Goal: Task Accomplishment & Management: Manage account settings

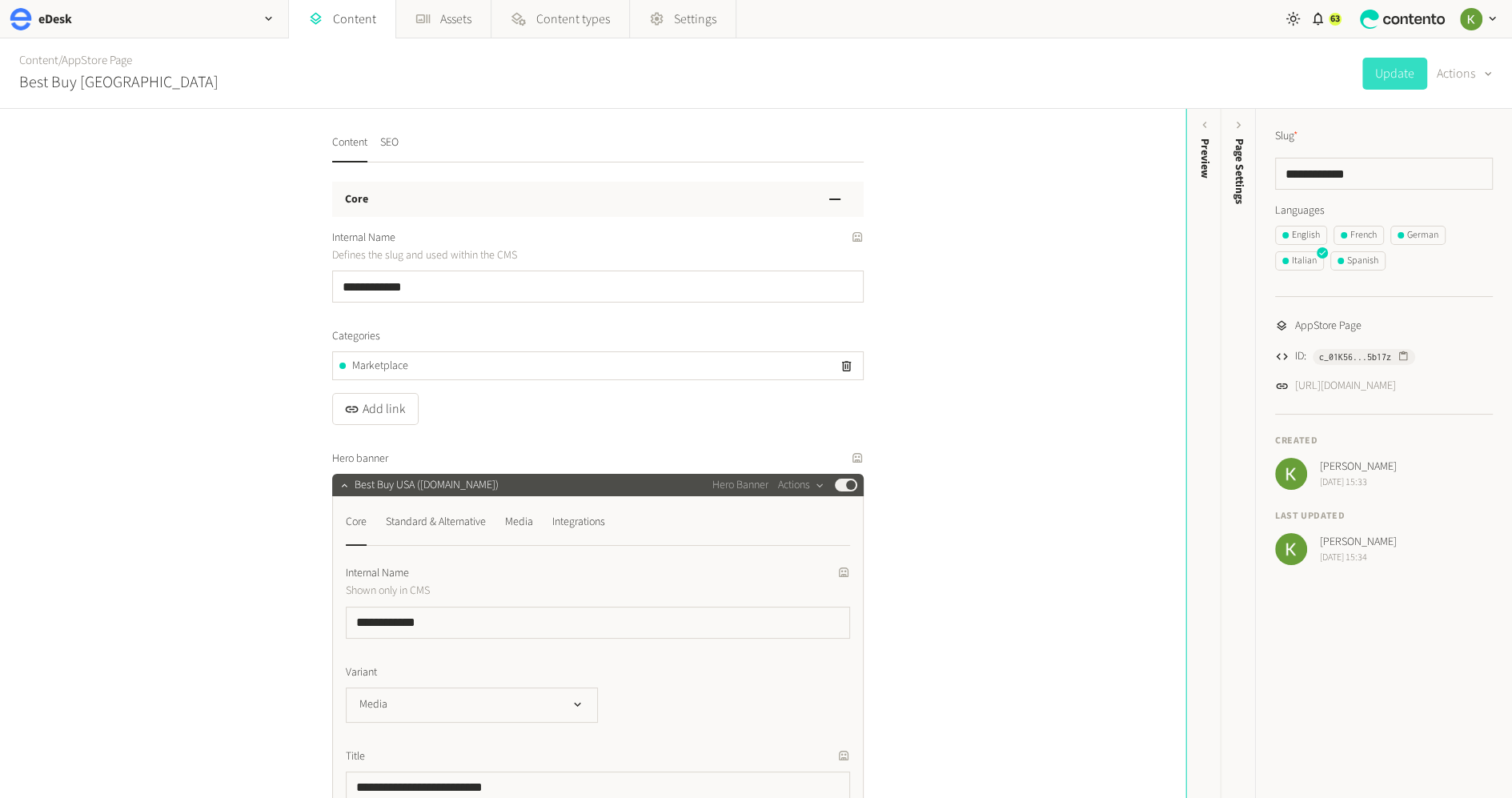
scroll to position [702, 0]
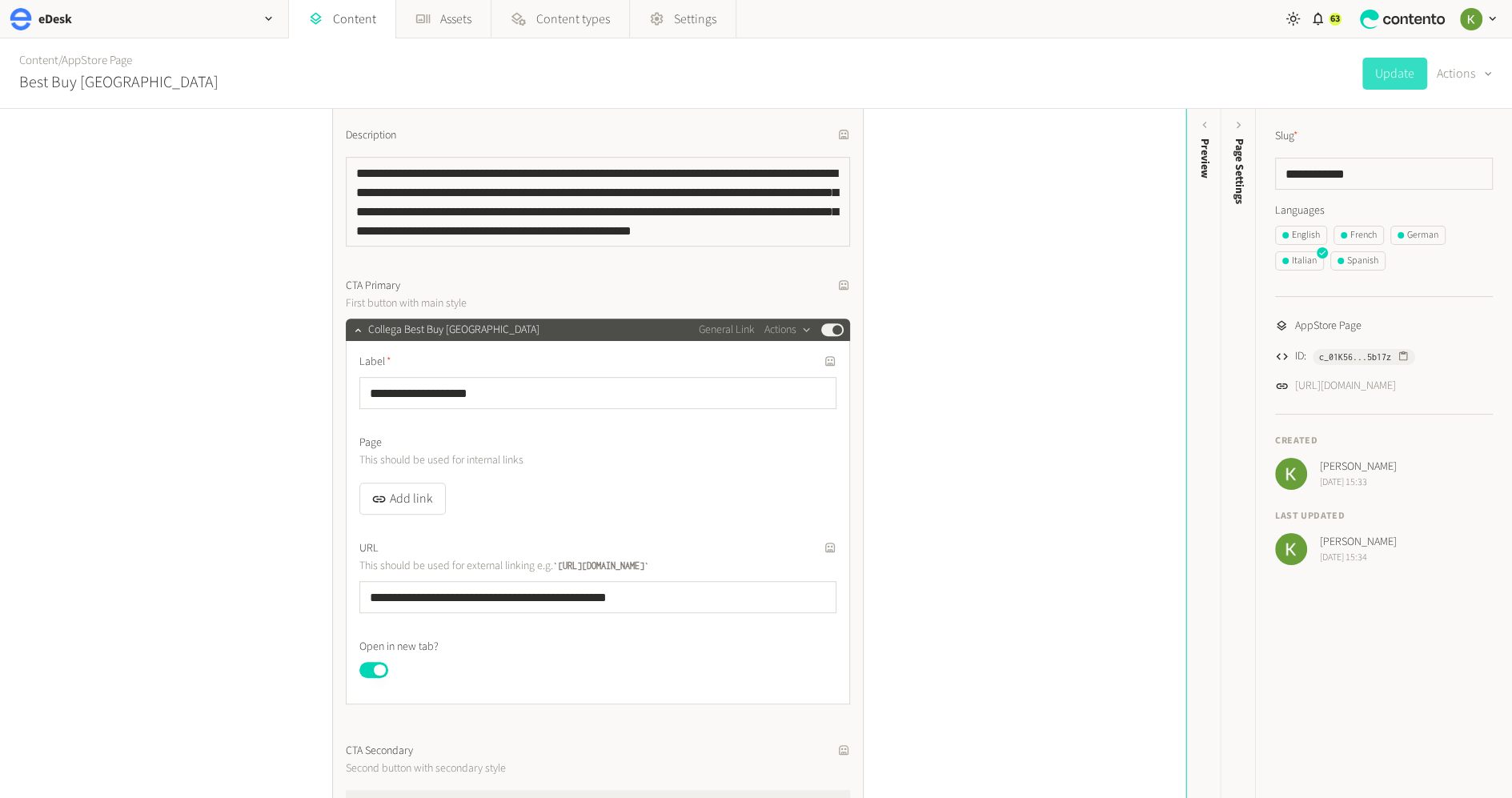
click at [1308, 250] on ul "English French German Italian Spanish" at bounding box center [1384, 251] width 218 height 51
click at [1306, 238] on div "English" at bounding box center [1300, 235] width 37 height 15
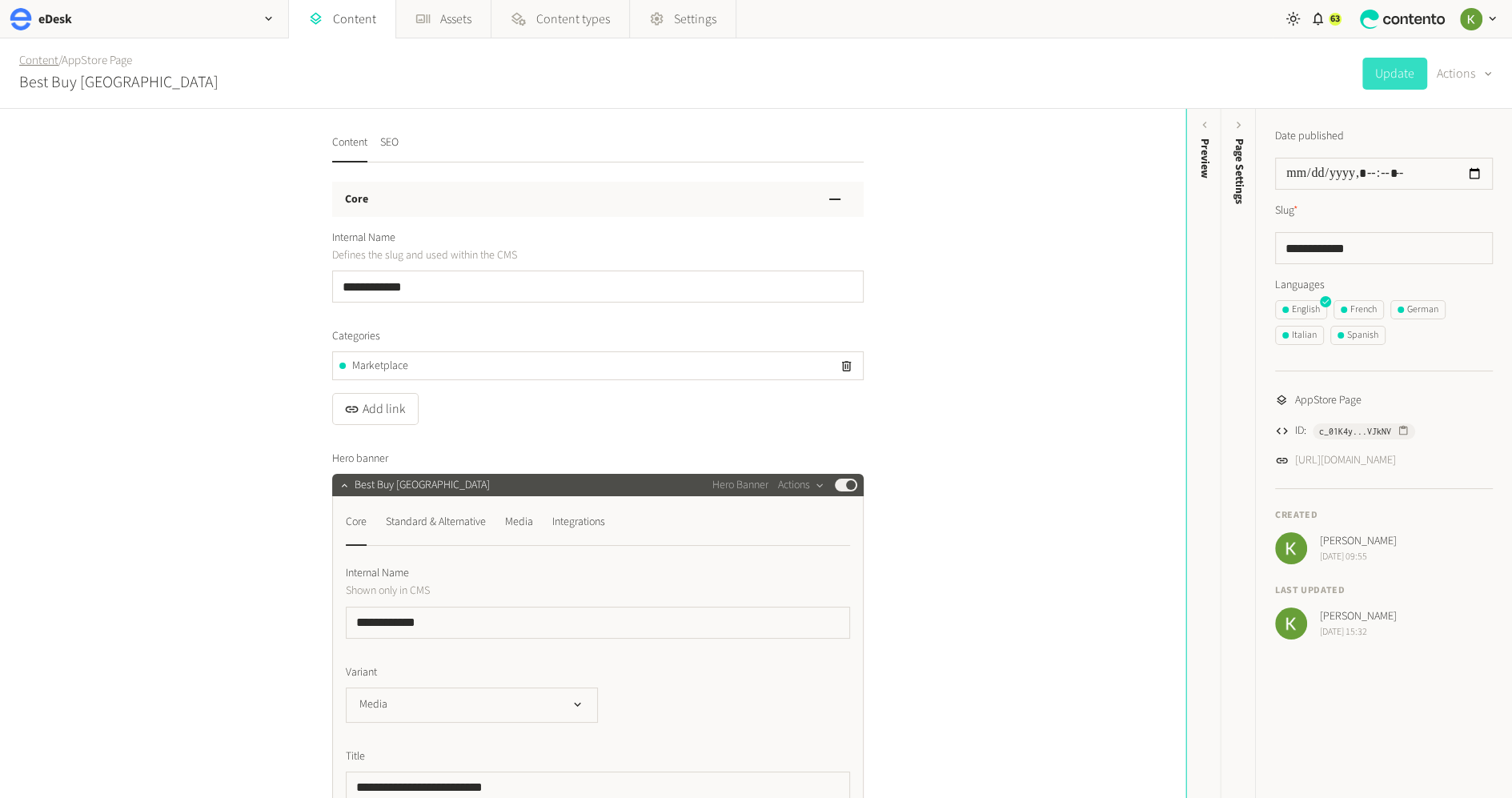
click at [40, 62] on link "Content" at bounding box center [38, 60] width 39 height 16
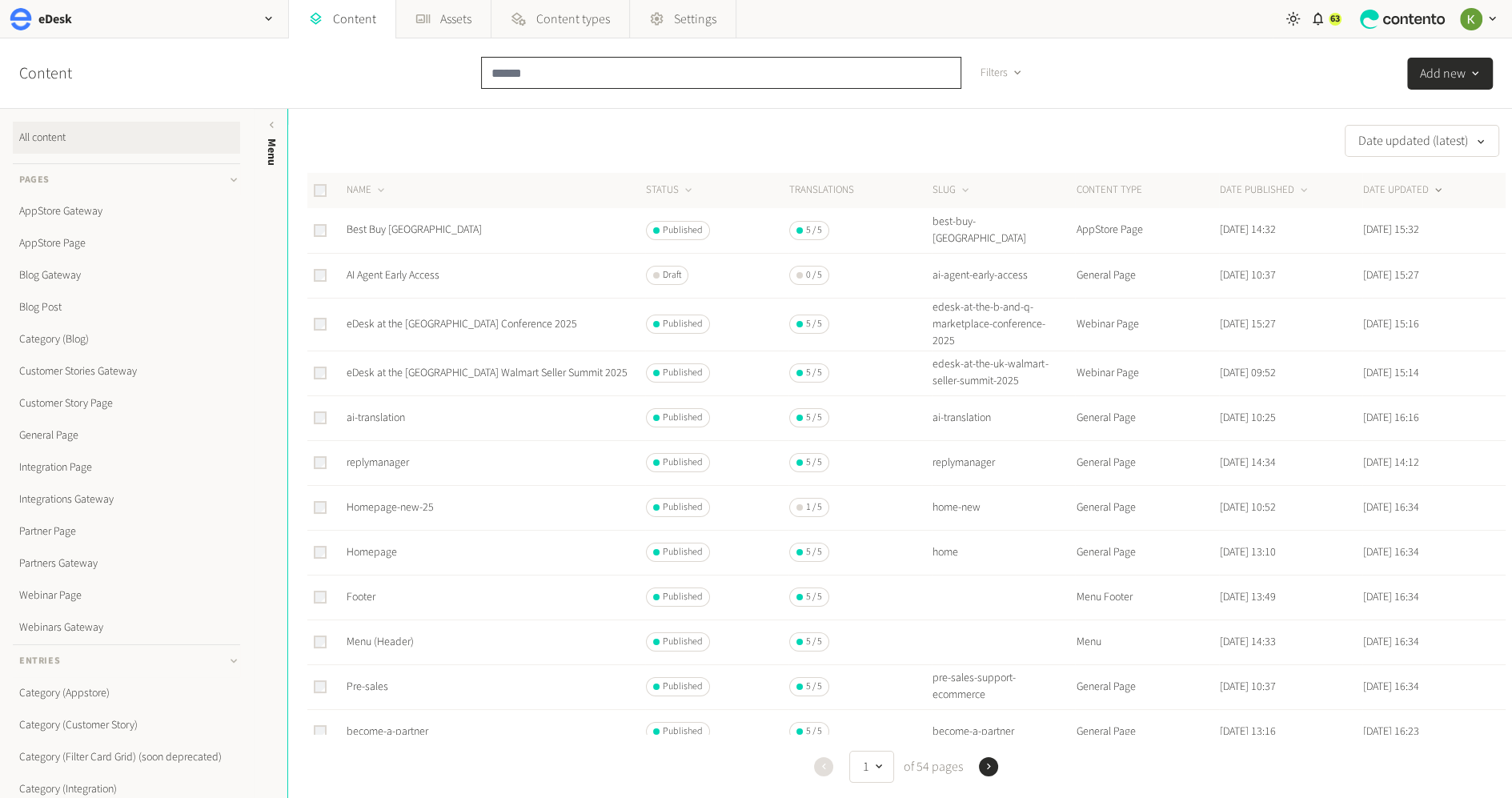
click at [595, 69] on input "text" at bounding box center [722, 73] width 481 height 32
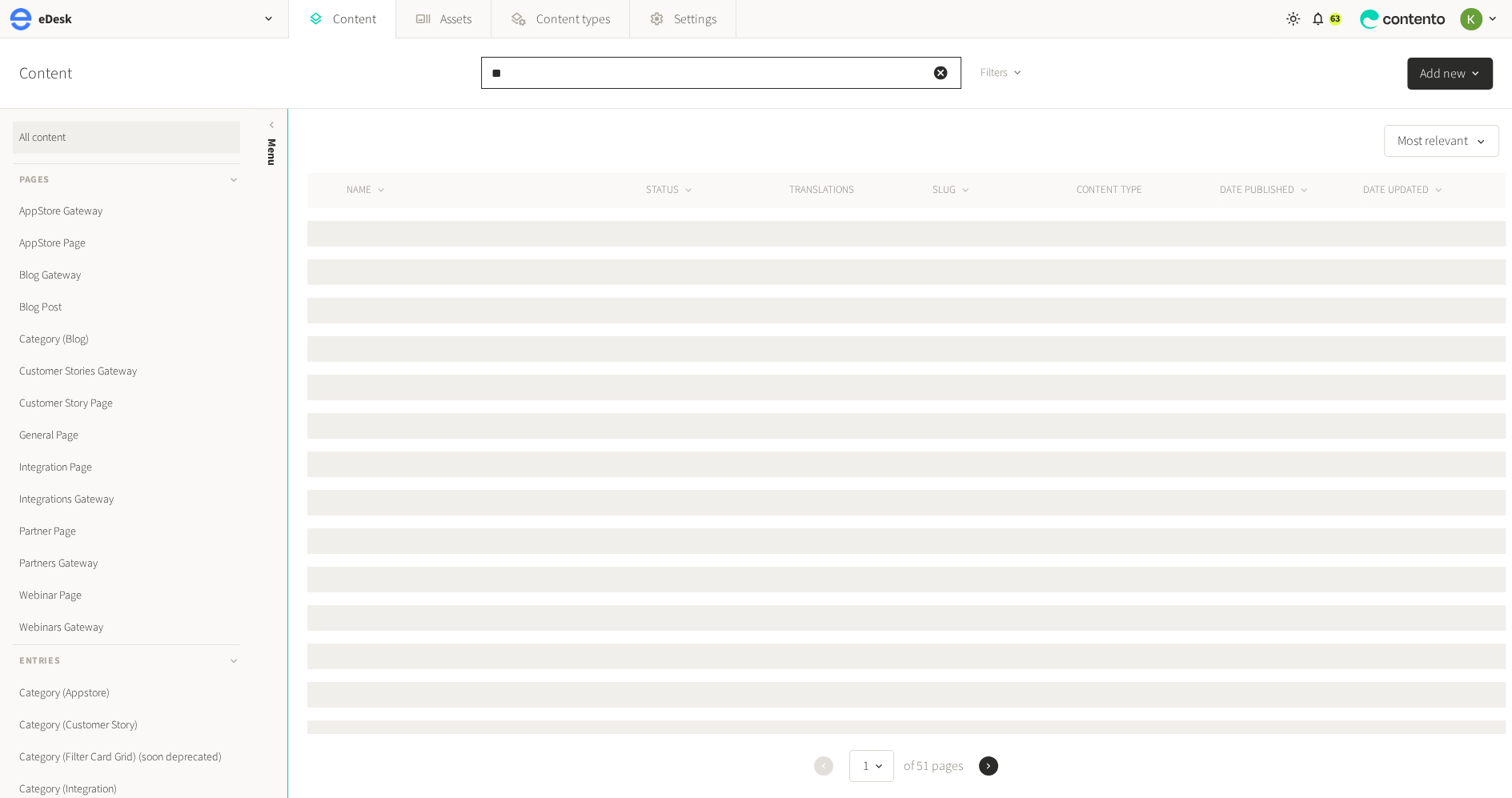
type input "*"
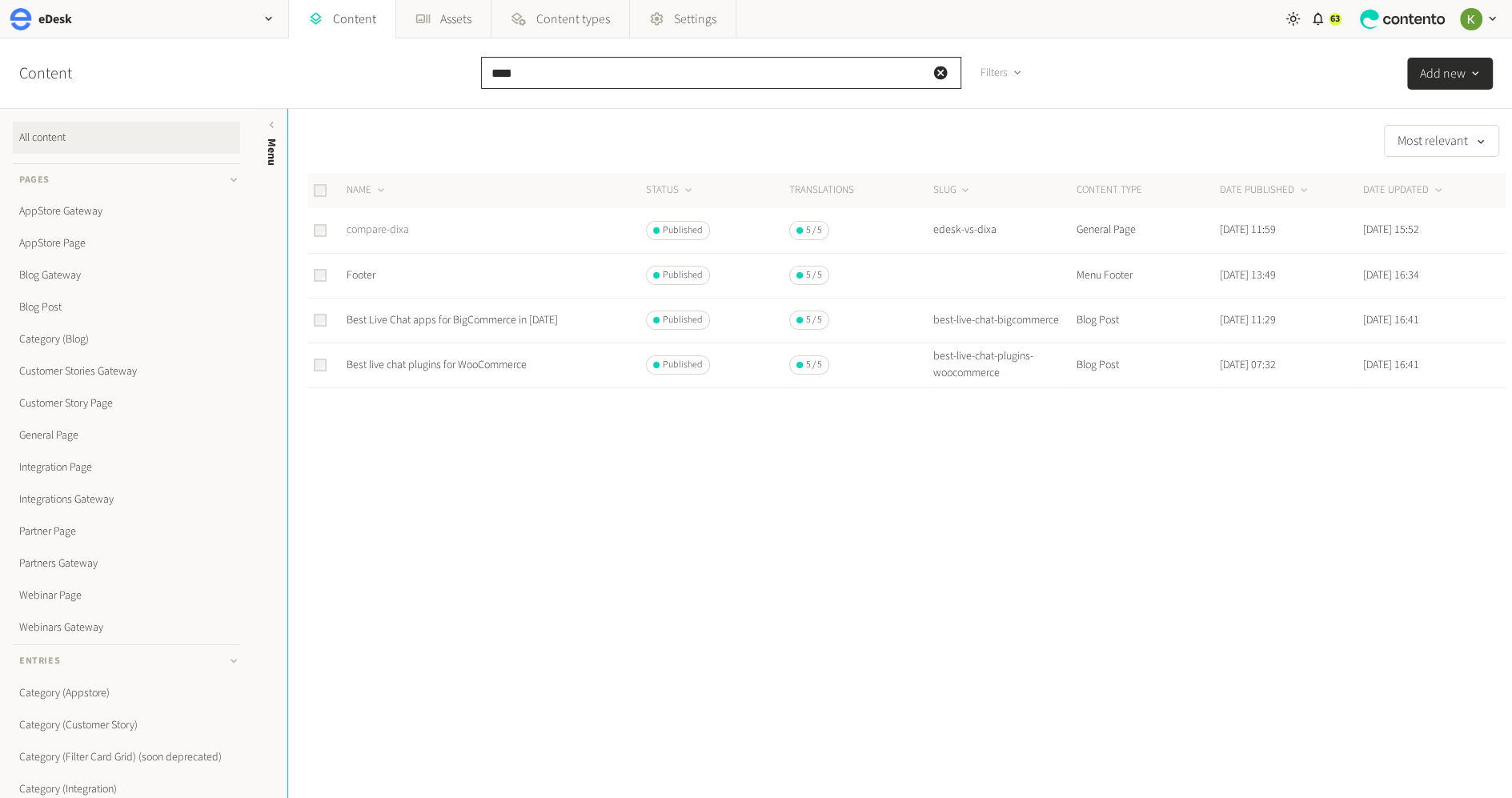
type input "****"
click at [386, 223] on link "compare-dixa" at bounding box center [378, 230] width 62 height 16
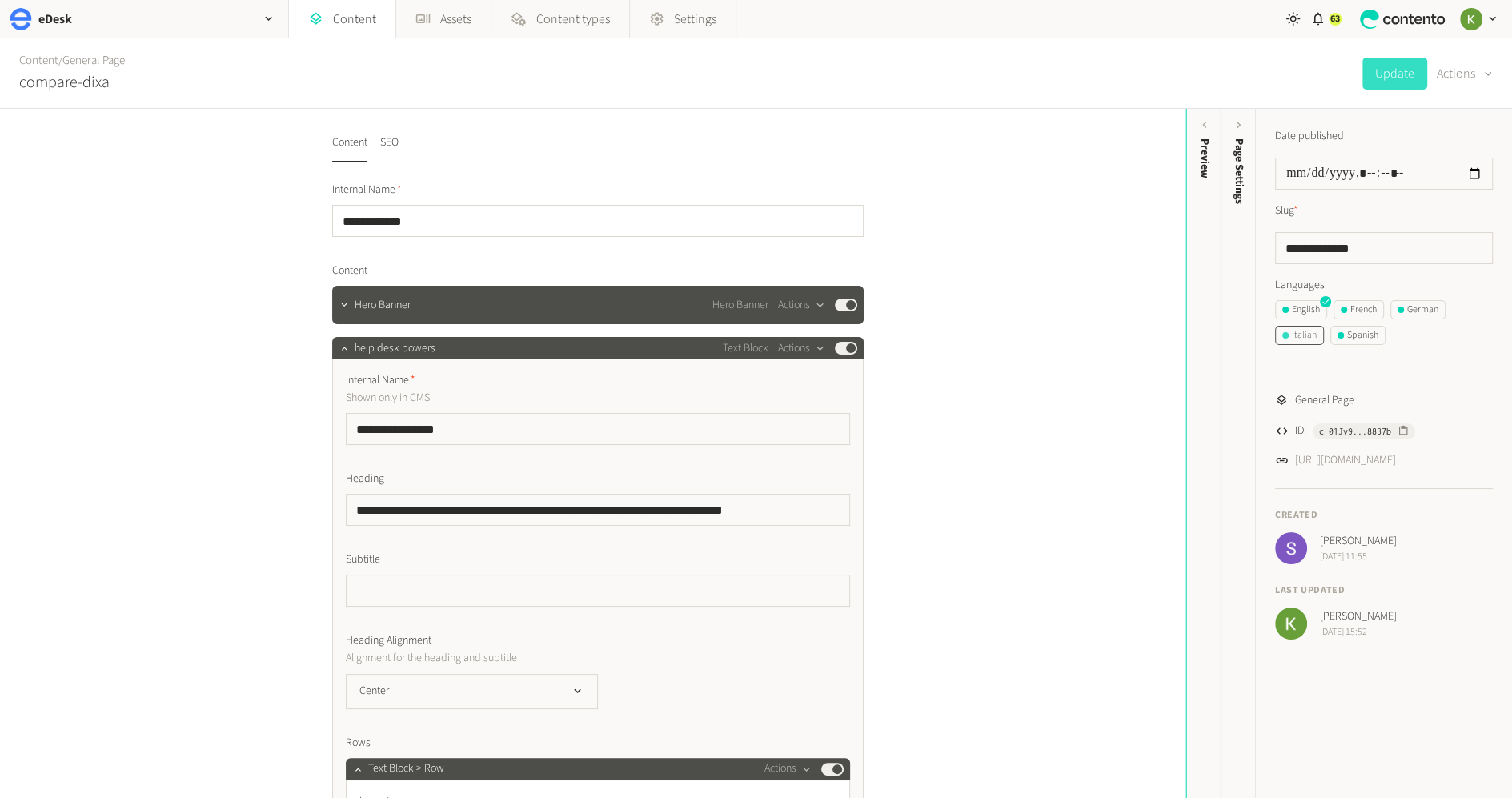
click at [1307, 340] on div "Italian" at bounding box center [1299, 335] width 35 height 15
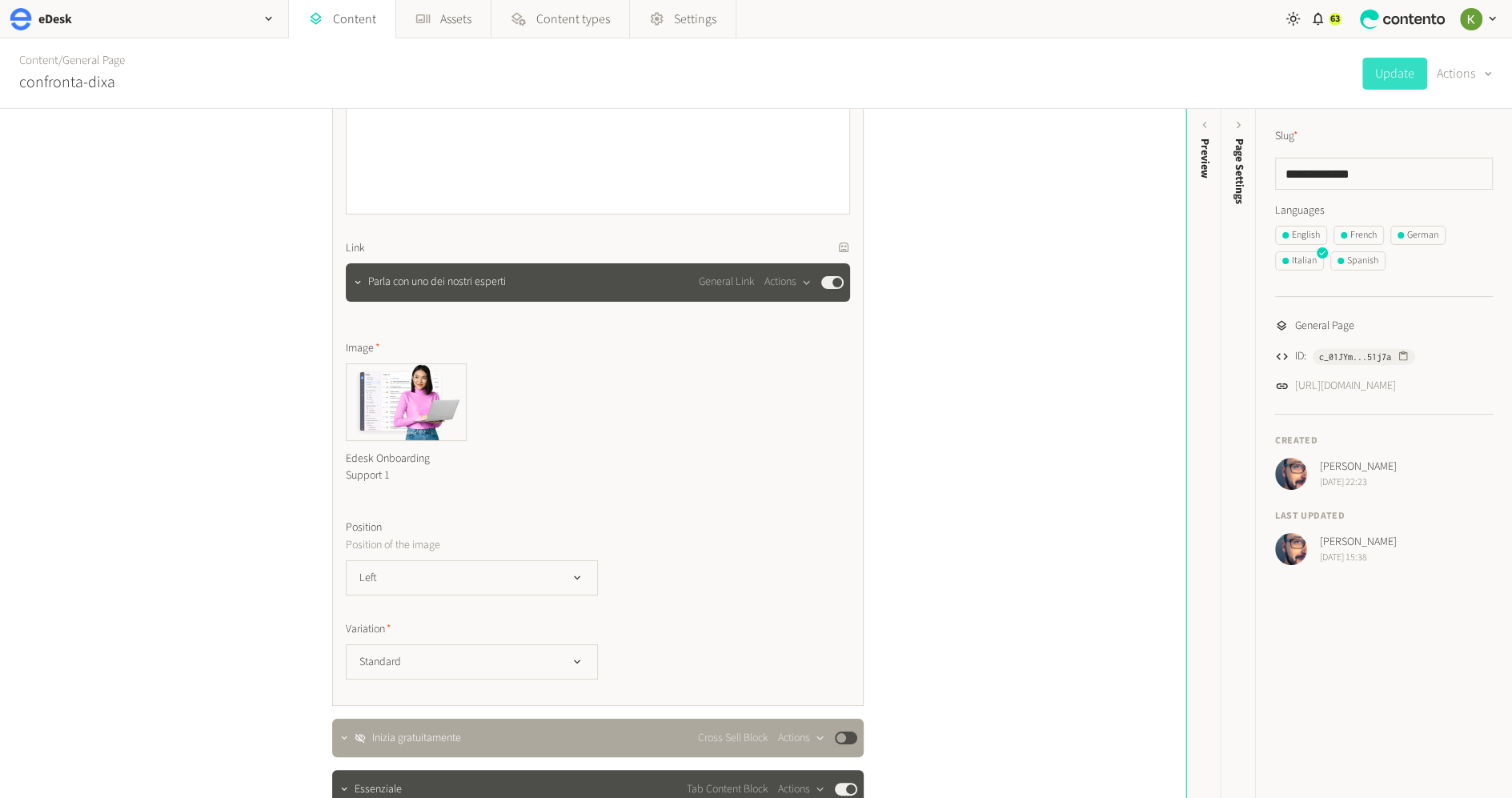
scroll to position [2266, 0]
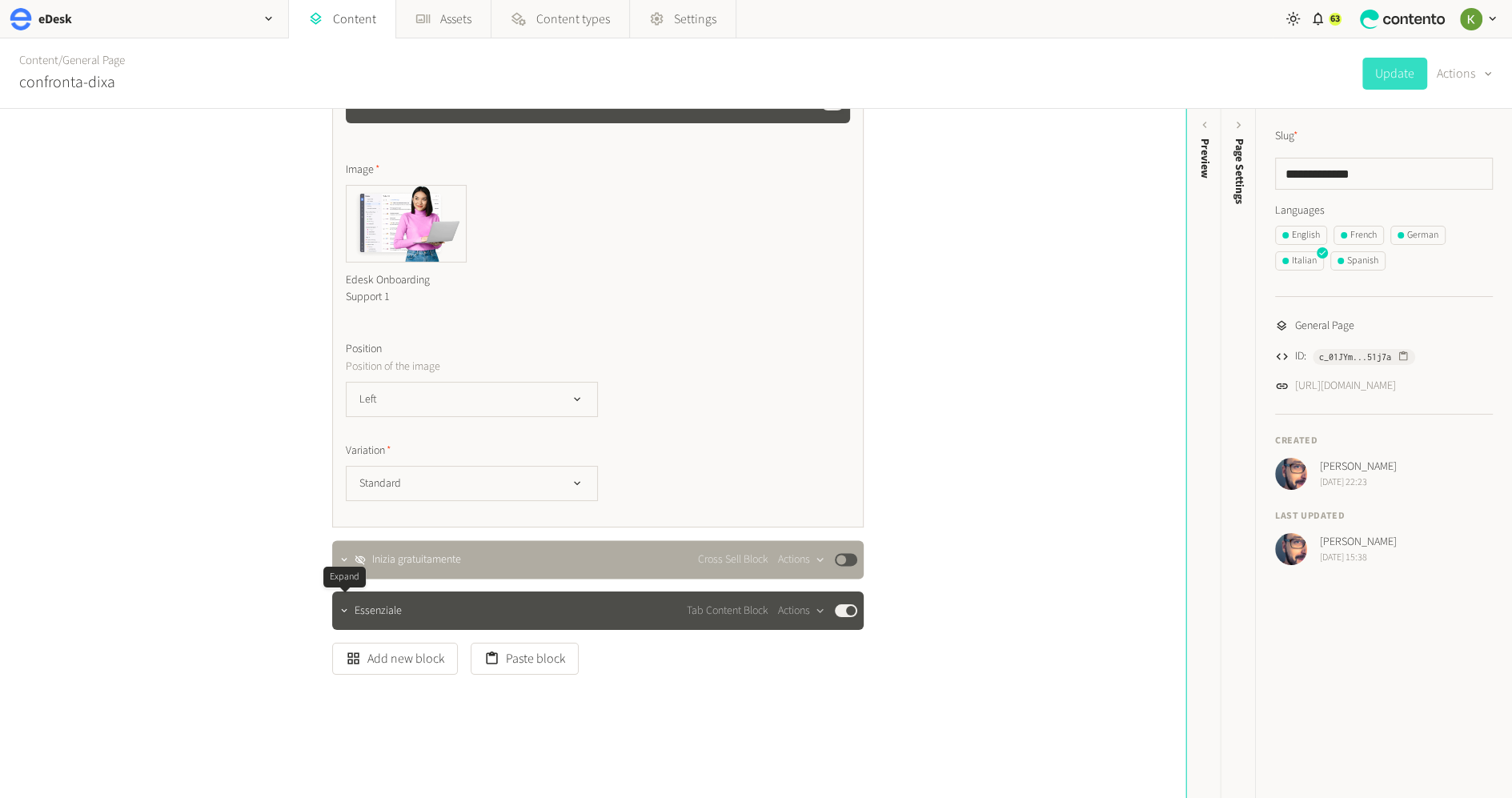
drag, startPoint x: 338, startPoint y: 610, endPoint x: 441, endPoint y: 555, distance: 116.8
click at [338, 609] on icon "button" at bounding box center [344, 611] width 11 height 11
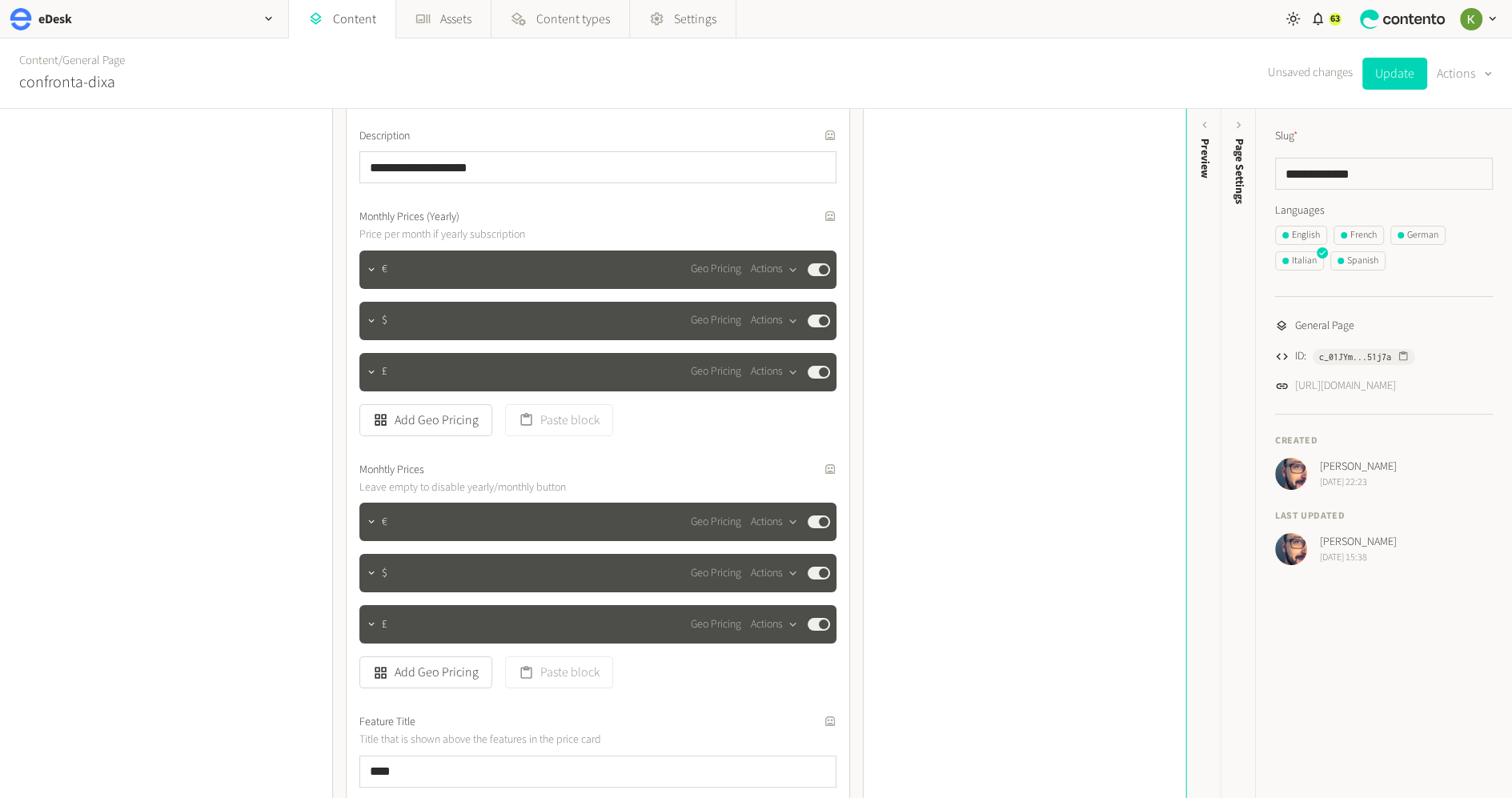
scroll to position [3158, 0]
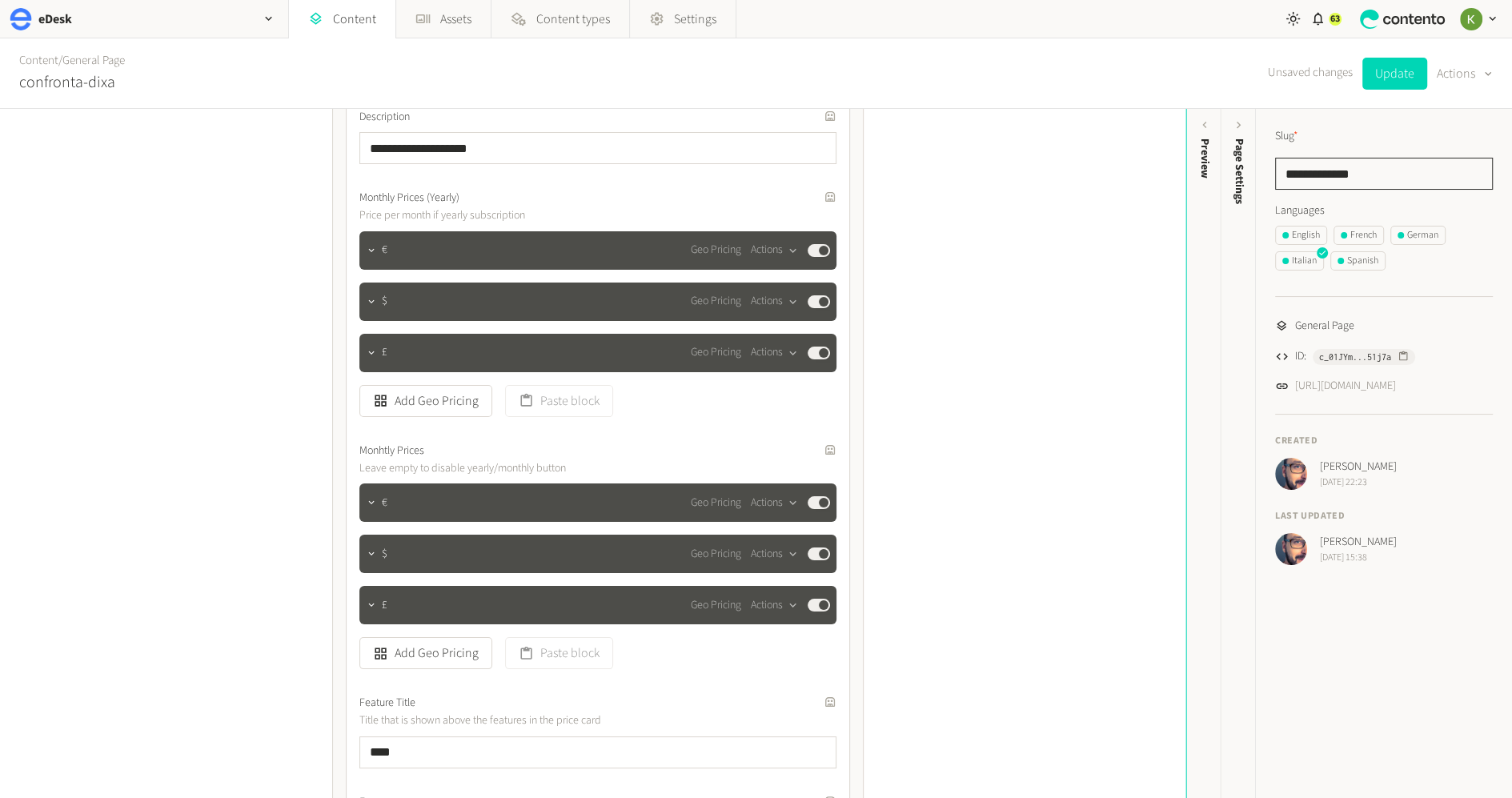
drag, startPoint x: 1368, startPoint y: 175, endPoint x: 1198, endPoint y: 169, distance: 170.1
click at [1187, 171] on div "**********" at bounding box center [756, 453] width 1512 height 689
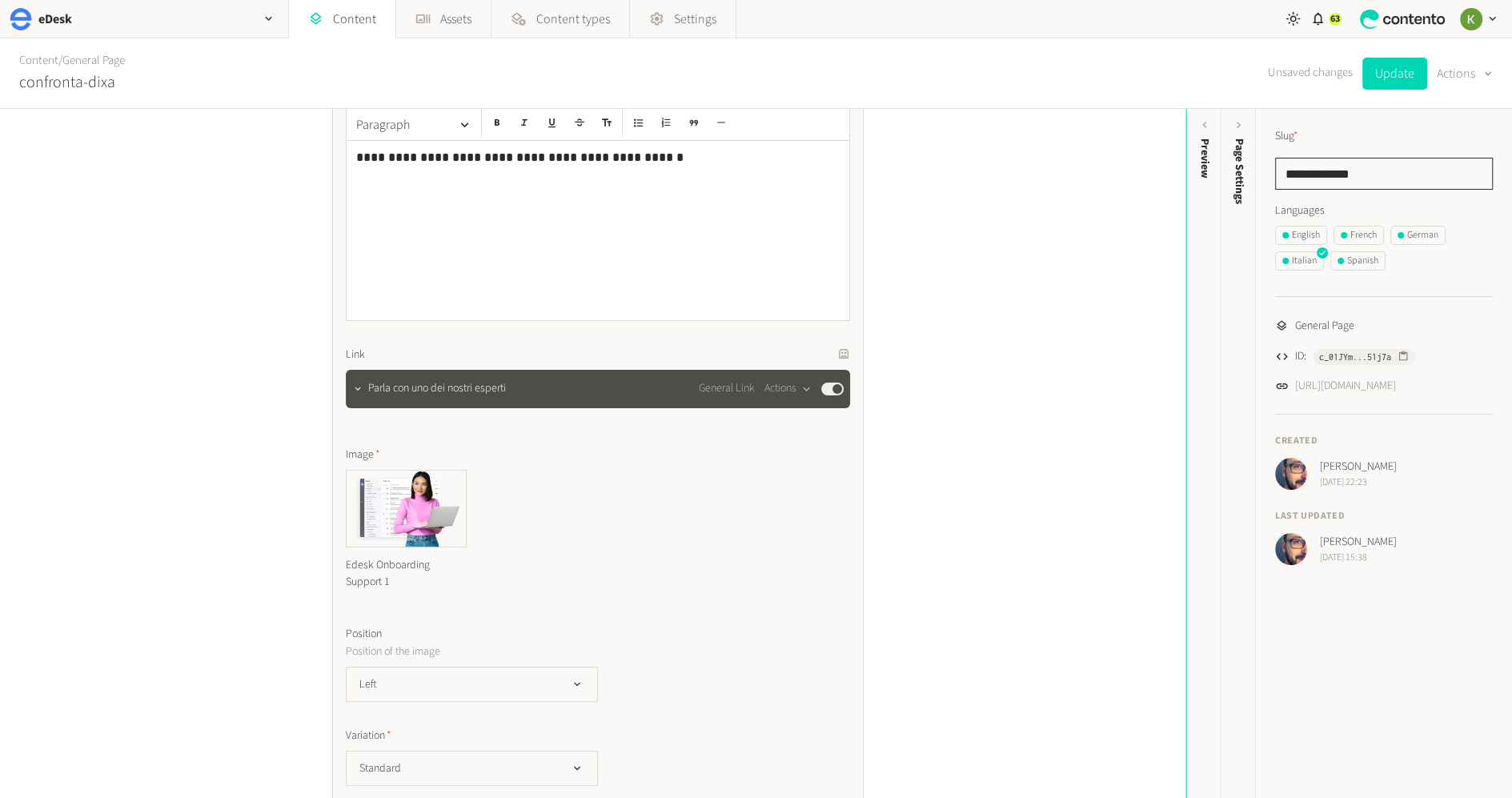
scroll to position [1937, 0]
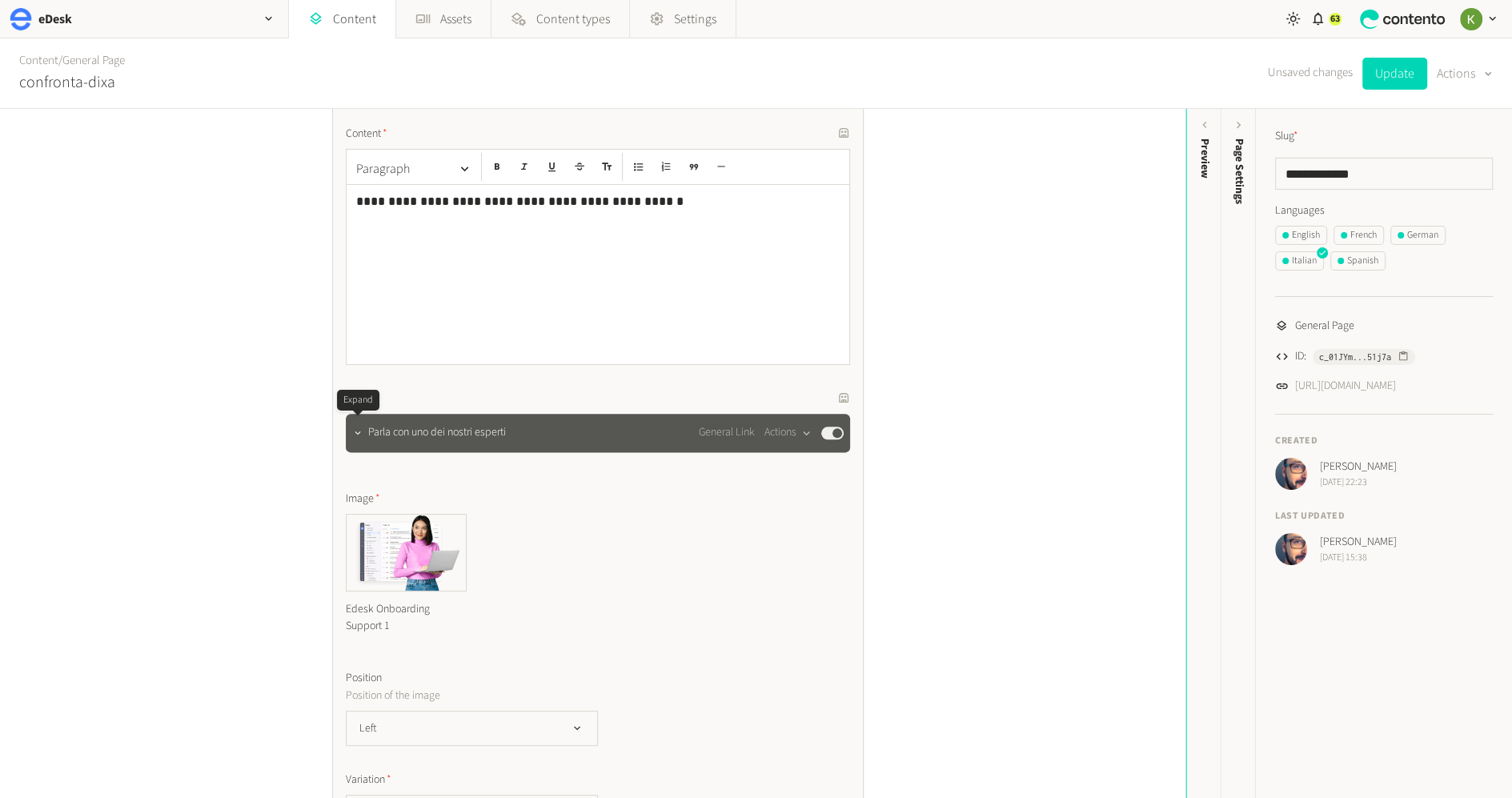
click at [363, 437] on div at bounding box center [358, 433] width 19 height 23
click at [354, 428] on icon "button" at bounding box center [357, 433] width 11 height 11
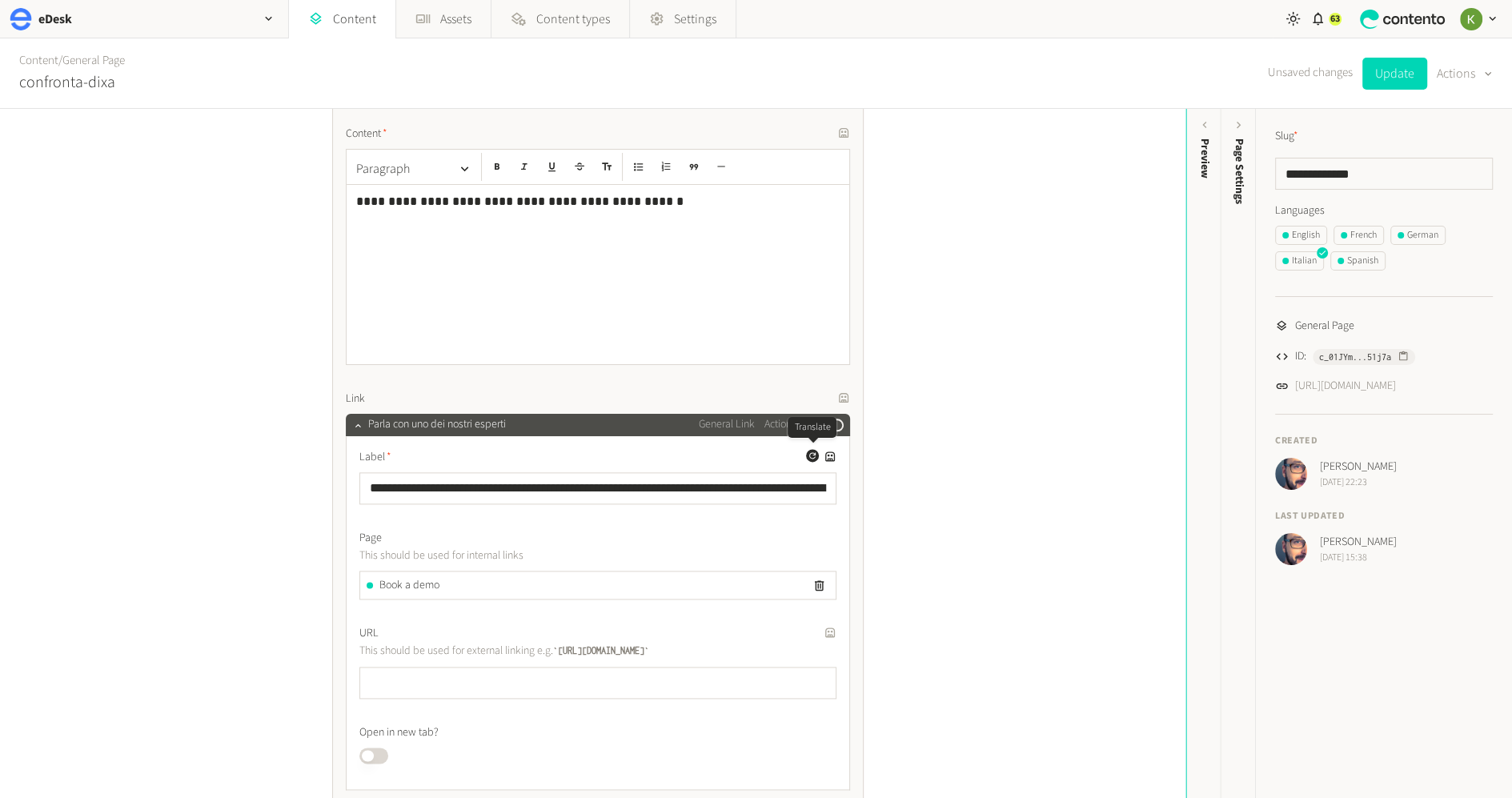
click at [813, 452] on icon "button" at bounding box center [812, 455] width 10 height 10
click at [1400, 75] on button "Update" at bounding box center [1395, 73] width 65 height 32
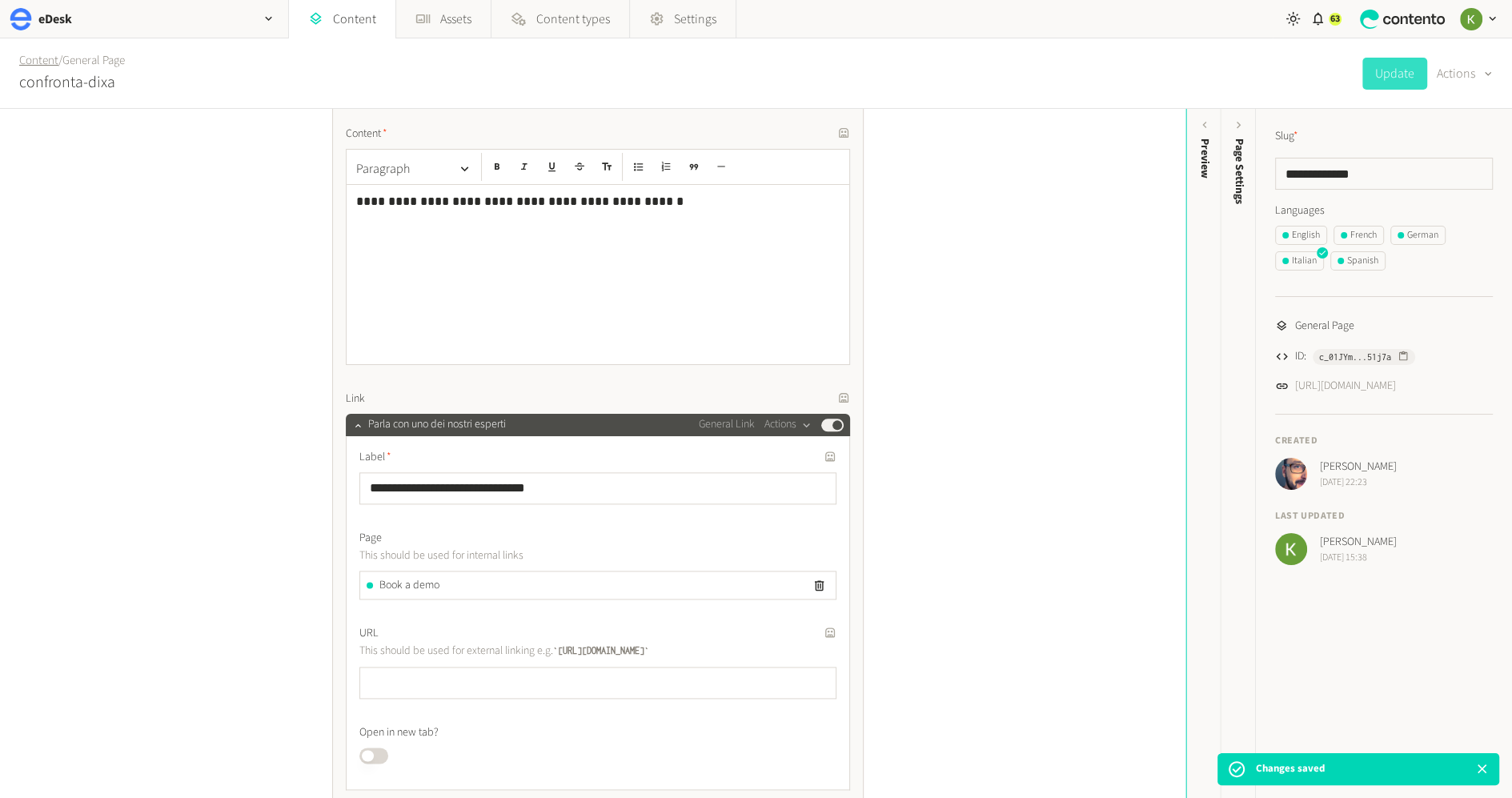
click at [39, 60] on link "Content" at bounding box center [38, 60] width 39 height 16
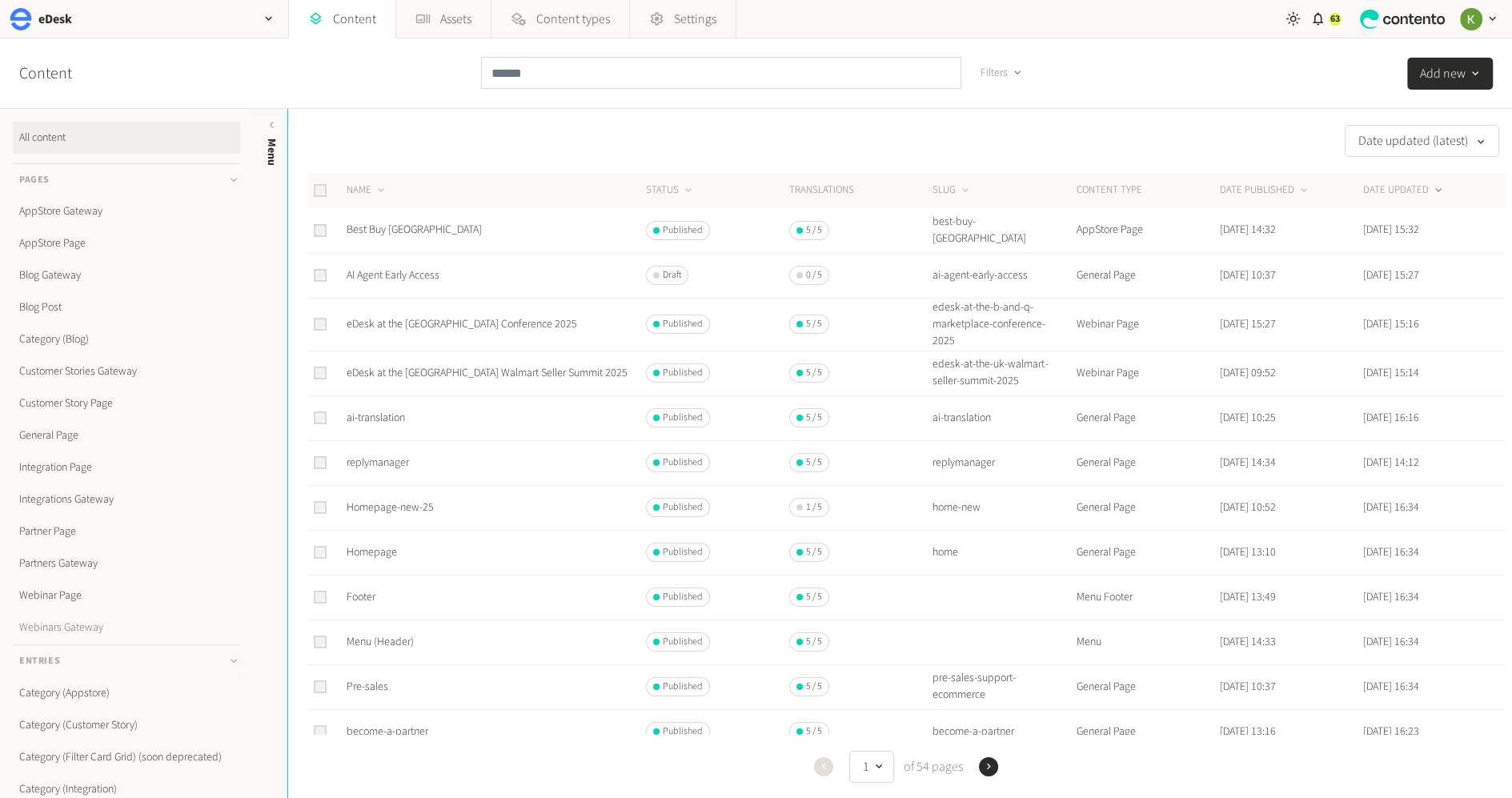
click at [51, 621] on link "Webinars Gateway" at bounding box center [127, 627] width 227 height 32
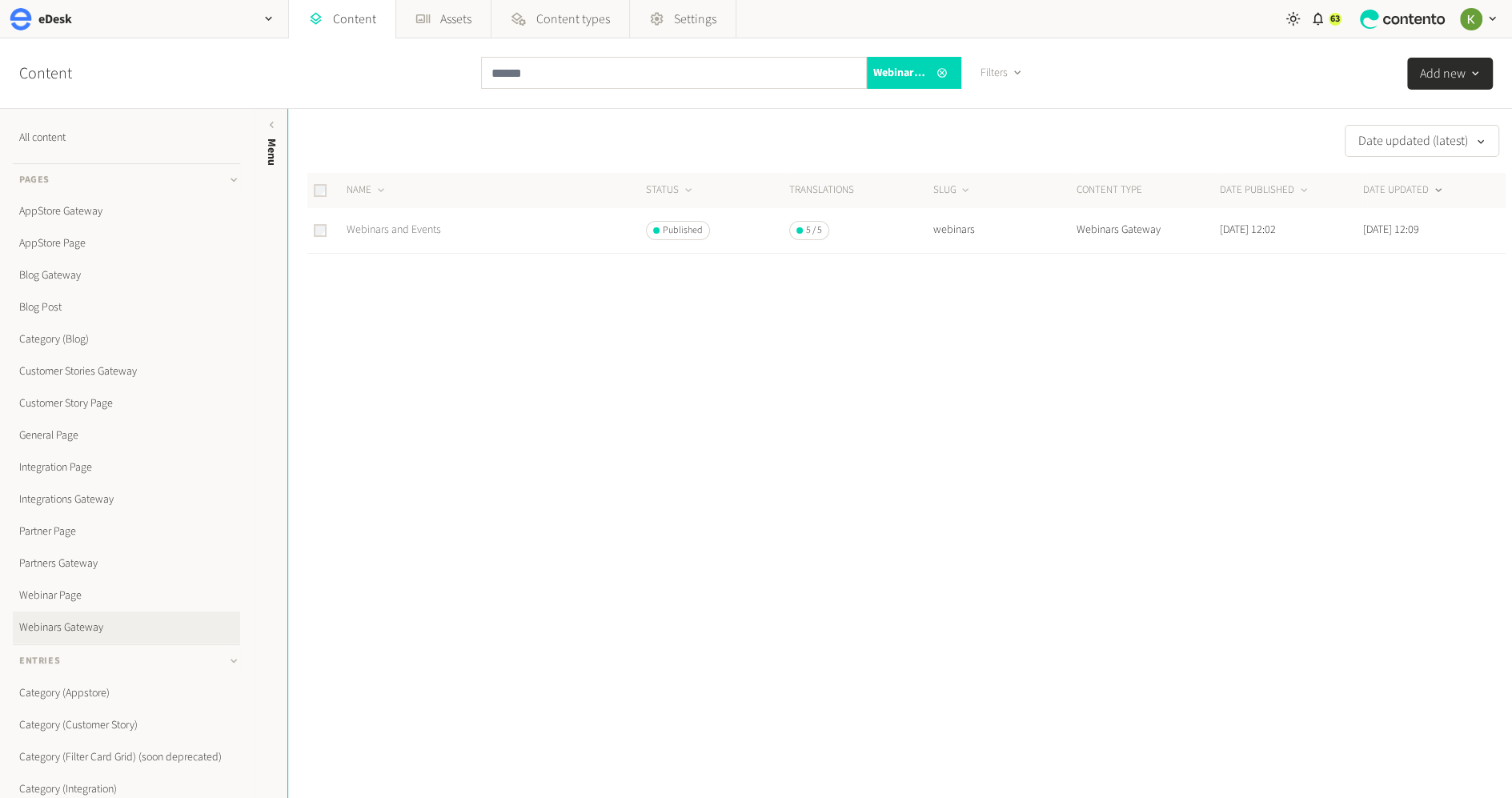
click at [415, 223] on link "Webinars and Events" at bounding box center [394, 230] width 95 height 16
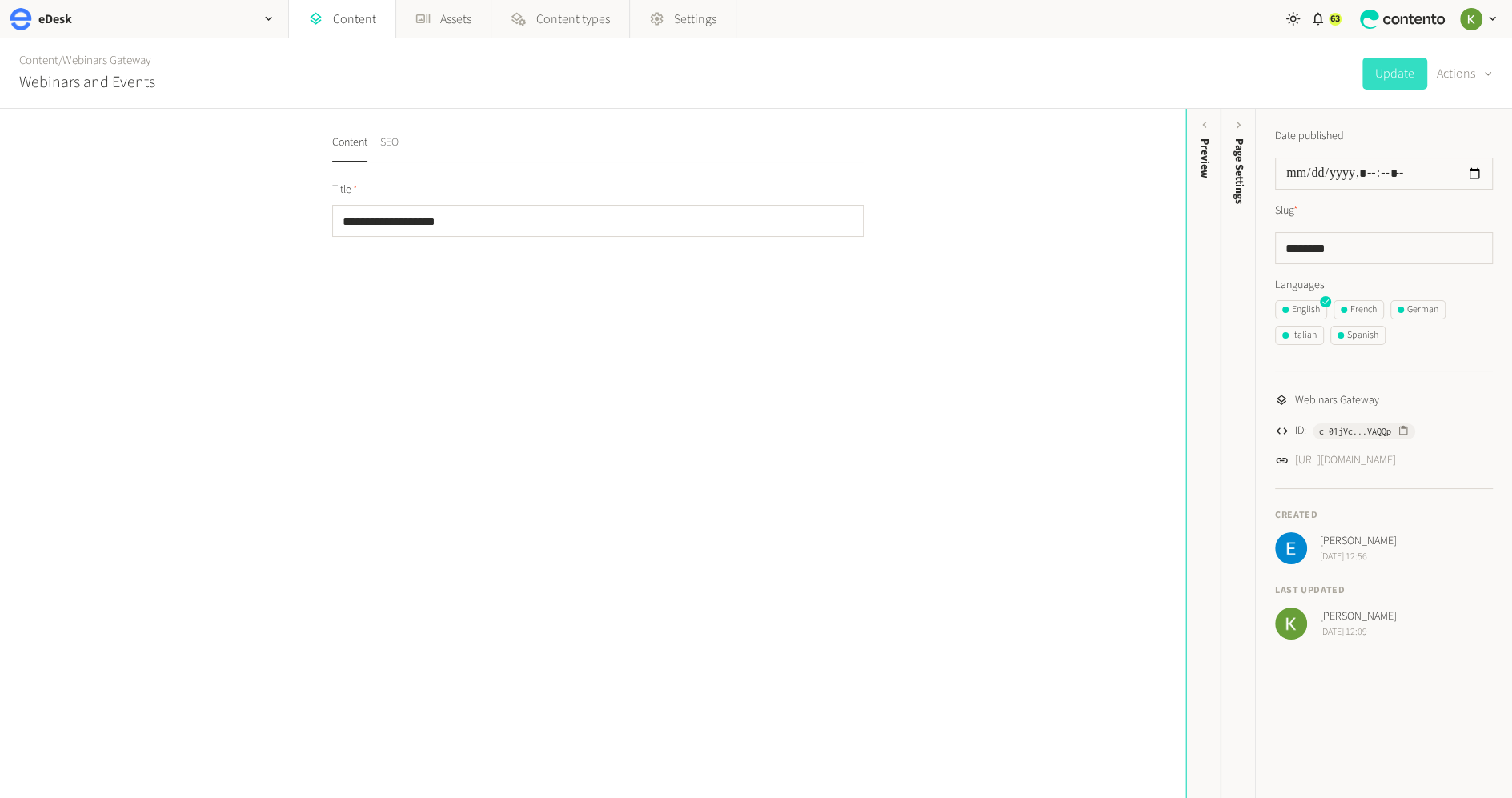
click at [393, 143] on button "SEO" at bounding box center [389, 148] width 18 height 28
